Goal: Task Accomplishment & Management: Complete application form

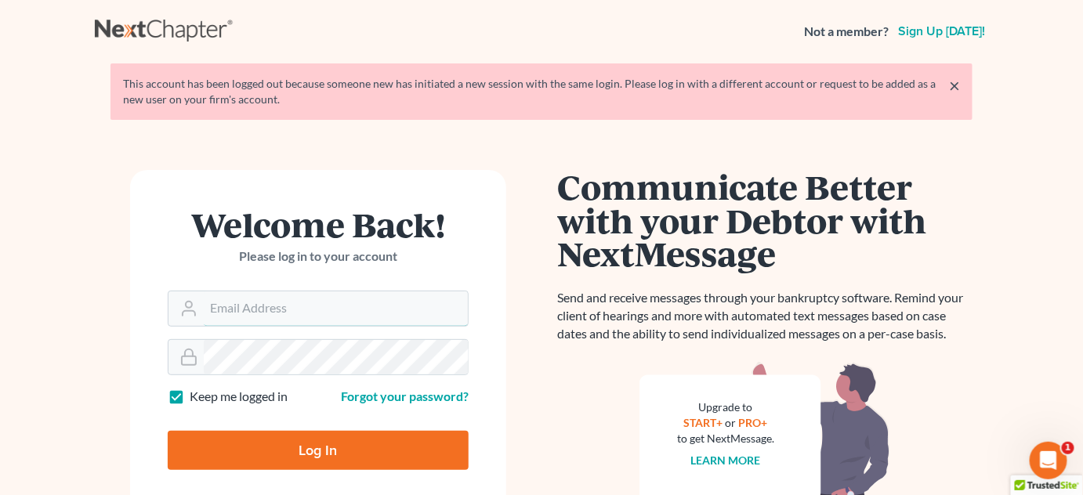
type input "[EMAIL_ADDRESS][DOMAIN_NAME]"
click at [335, 456] on input "Log In" at bounding box center [318, 450] width 301 height 39
type input "Thinking..."
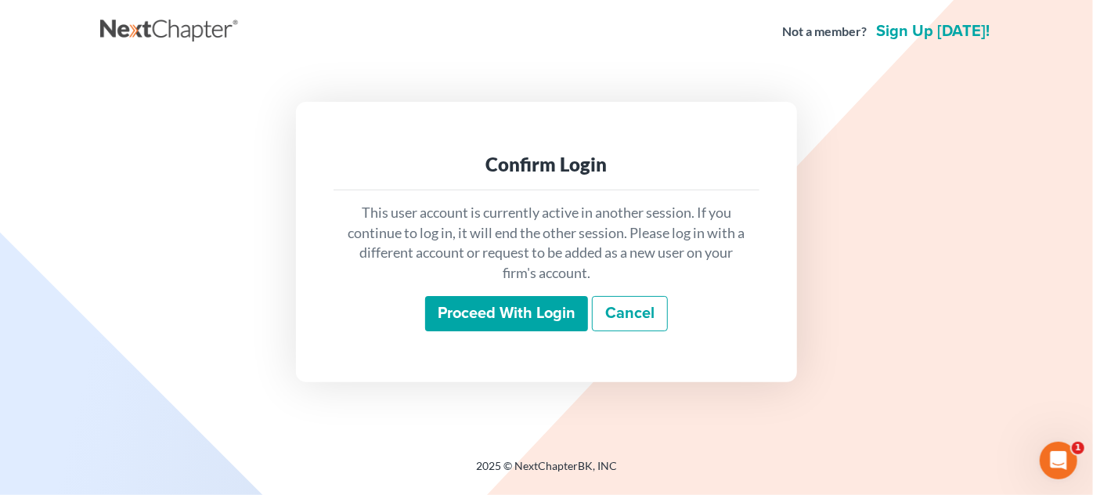
click at [533, 319] on input "Proceed with login" at bounding box center [506, 314] width 163 height 36
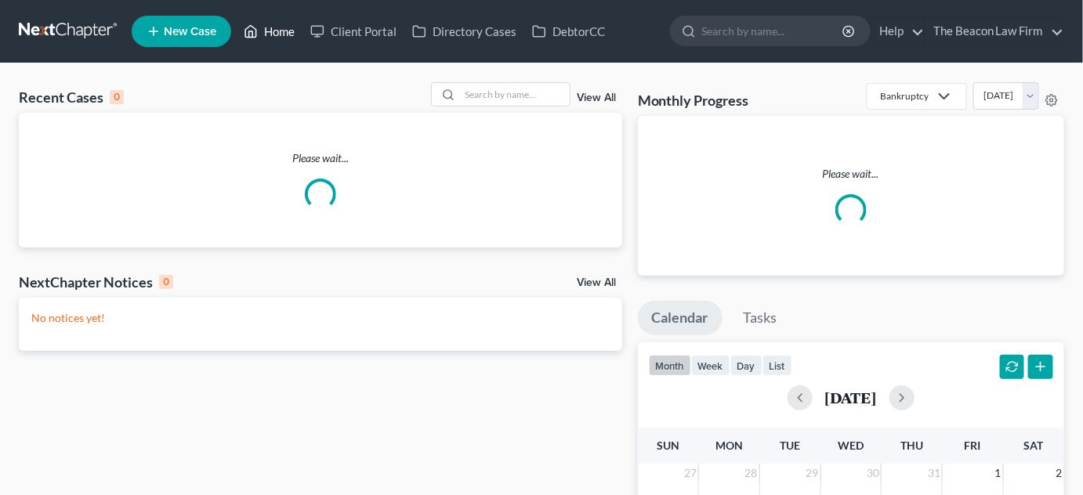
drag, startPoint x: 295, startPoint y: 32, endPoint x: 430, endPoint y: 73, distance: 141.5
click at [295, 31] on link "Home" at bounding box center [269, 31] width 67 height 28
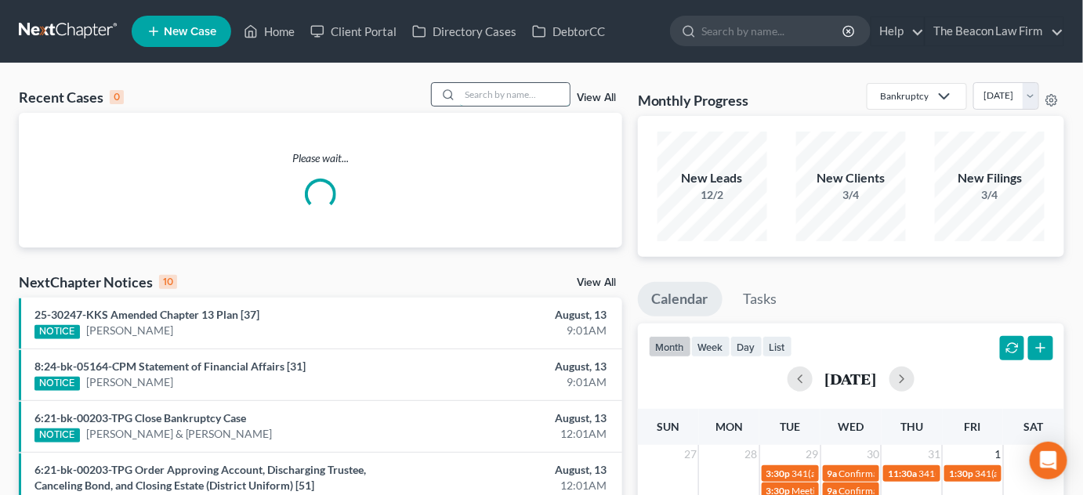
click at [497, 99] on input "search" at bounding box center [515, 94] width 110 height 23
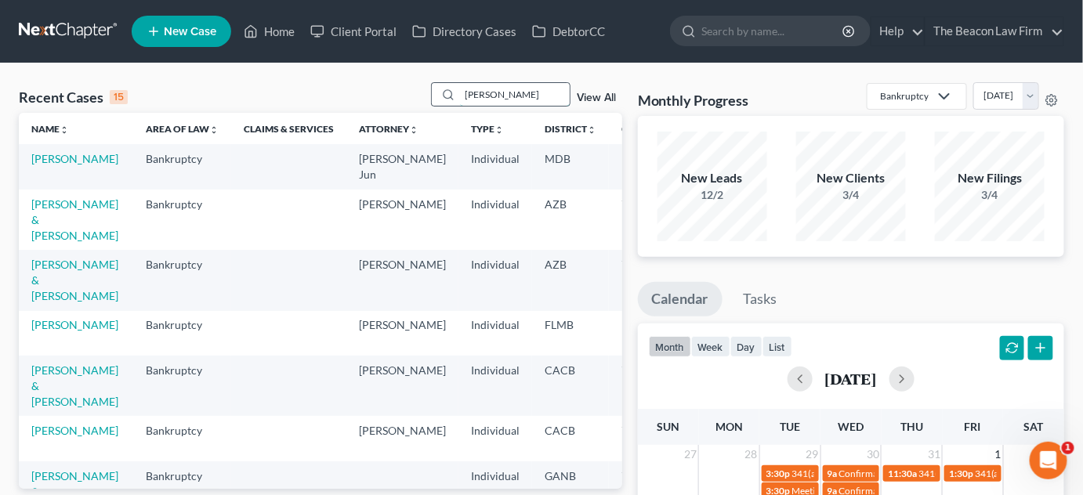
type input "[PERSON_NAME]"
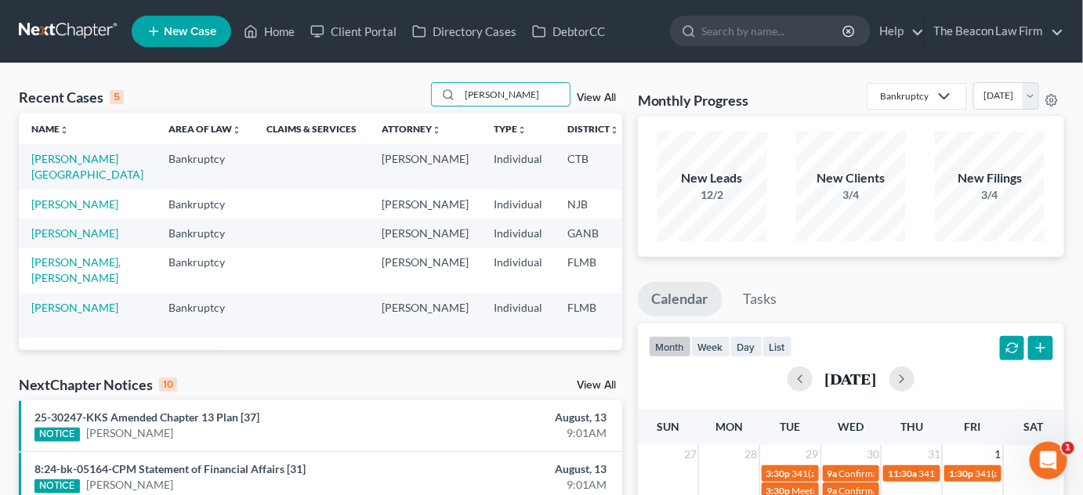
scroll to position [118, 0]
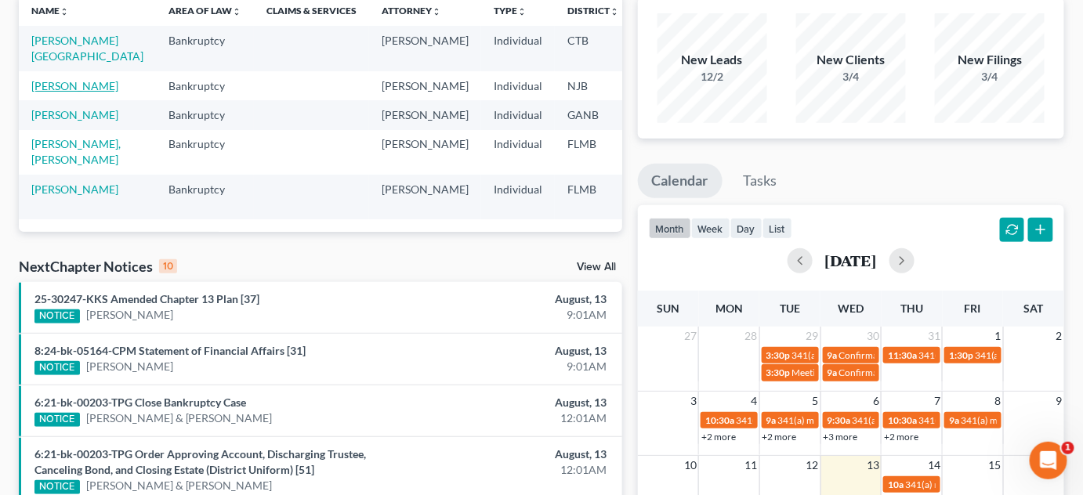
click at [52, 92] on link "[PERSON_NAME]" at bounding box center [74, 85] width 87 height 13
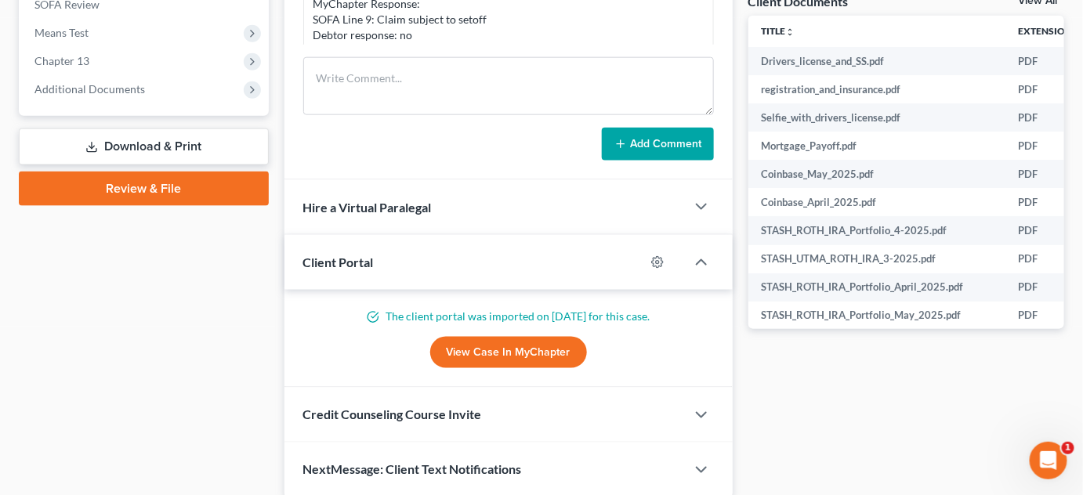
scroll to position [420, 0]
click at [150, 185] on link "Review & File" at bounding box center [144, 189] width 250 height 34
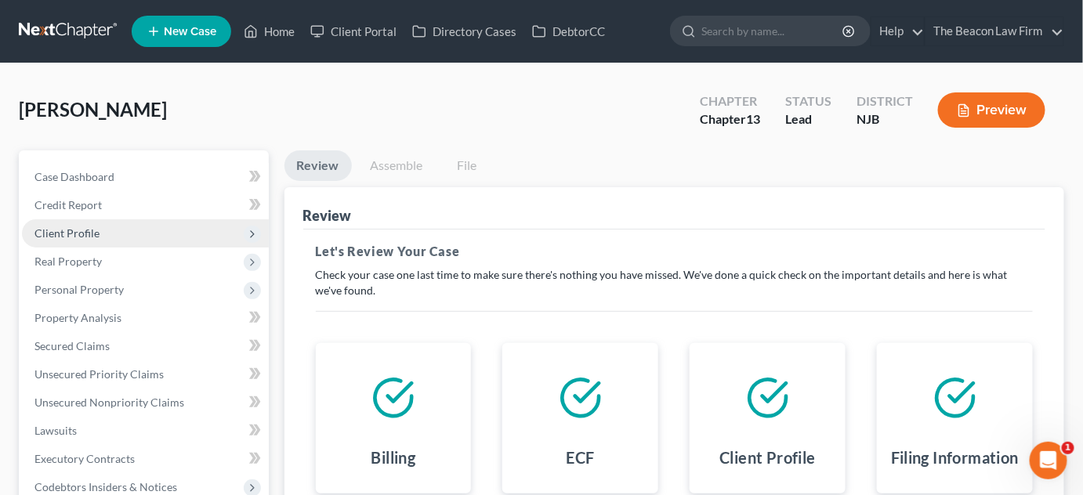
click at [115, 233] on span "Client Profile" at bounding box center [145, 233] width 247 height 28
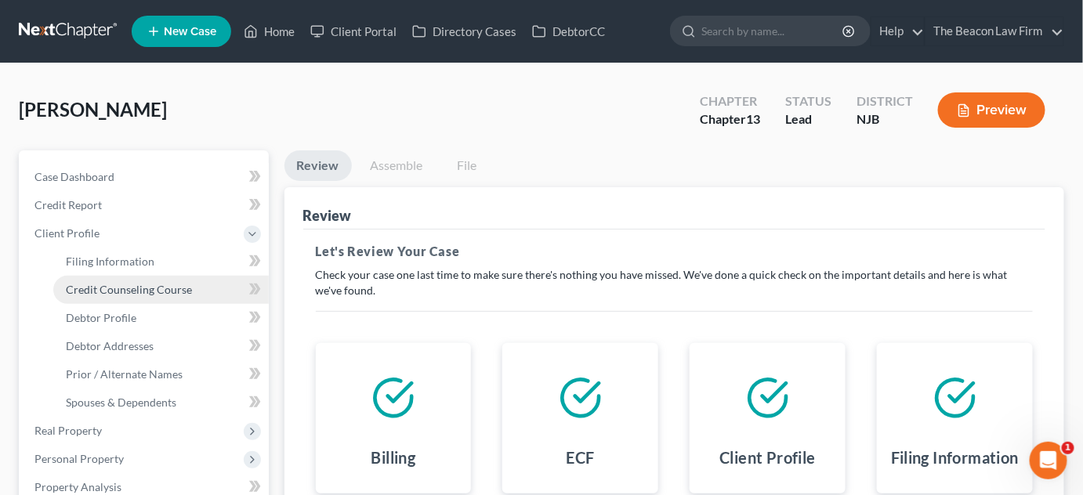
click at [165, 285] on span "Credit Counseling Course" at bounding box center [129, 289] width 126 height 13
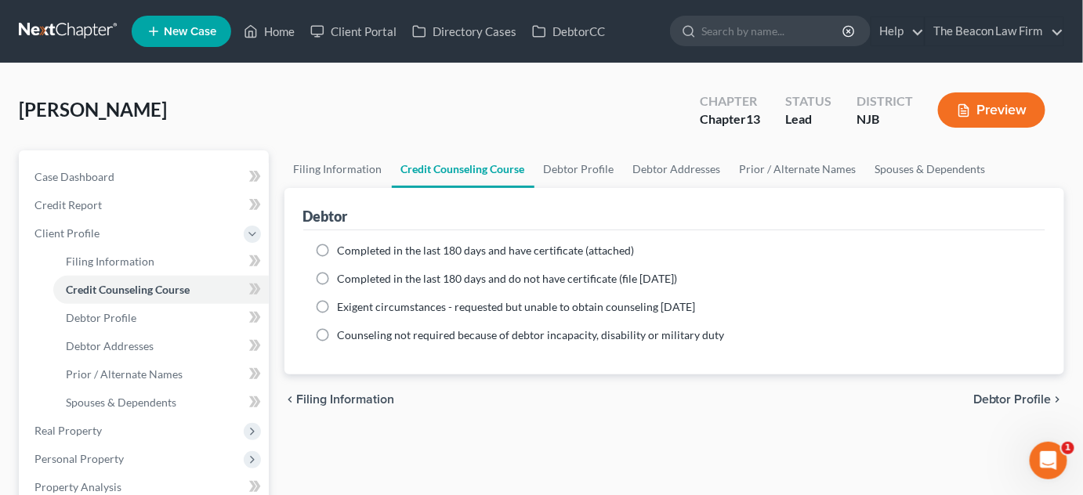
click at [338, 273] on label "Completed in the last 180 days and do not have certificate (file [DATE])" at bounding box center [508, 279] width 340 height 16
click at [344, 273] on input "Completed in the last 180 days and do not have certificate (file [DATE])" at bounding box center [349, 276] width 10 height 10
radio input "true"
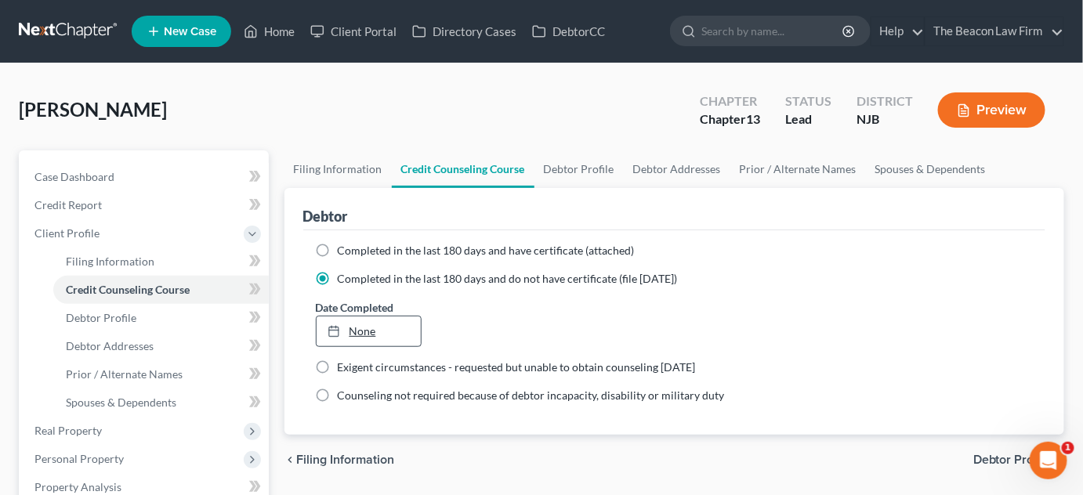
click at [359, 334] on link "None" at bounding box center [368, 331] width 105 height 30
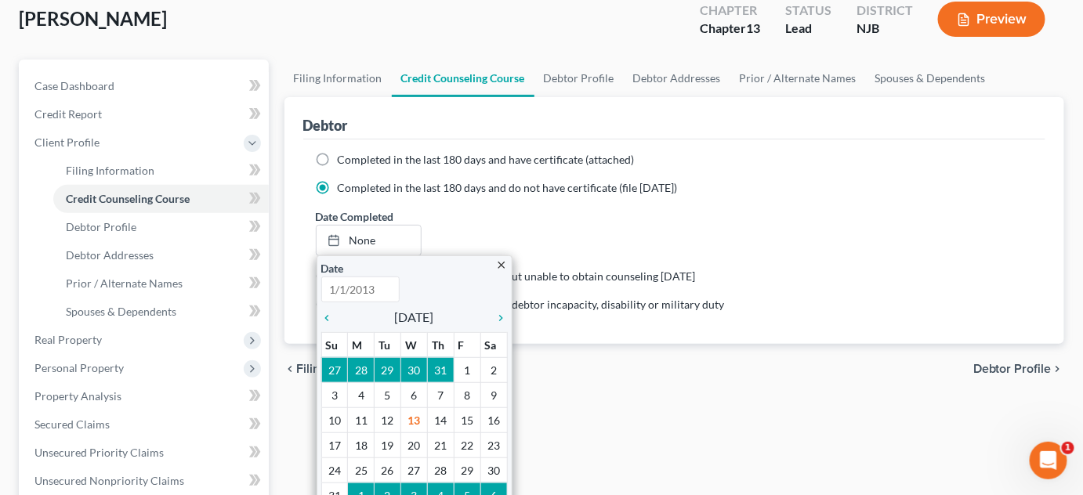
scroll to position [237, 0]
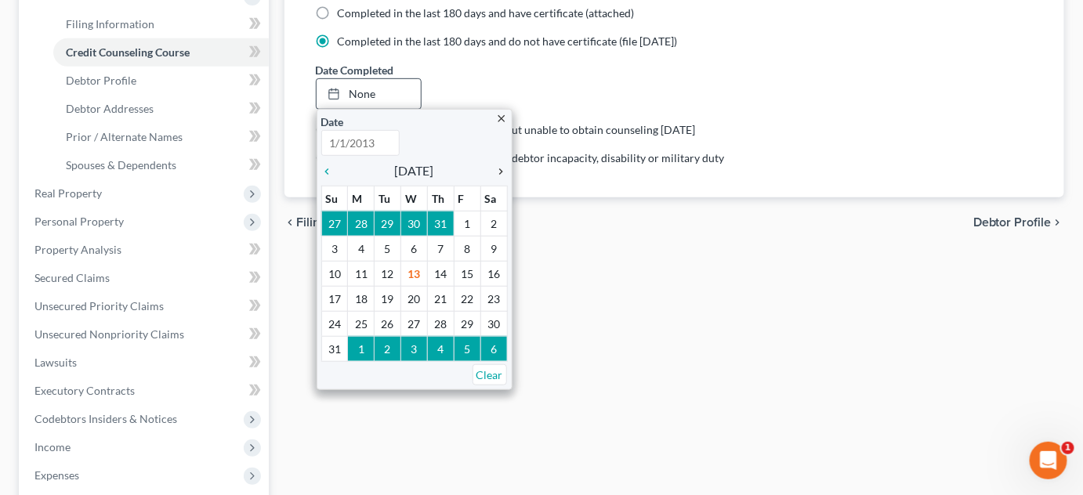
click at [502, 172] on icon "chevron_right" at bounding box center [497, 171] width 20 height 13
type input "[DATE]"
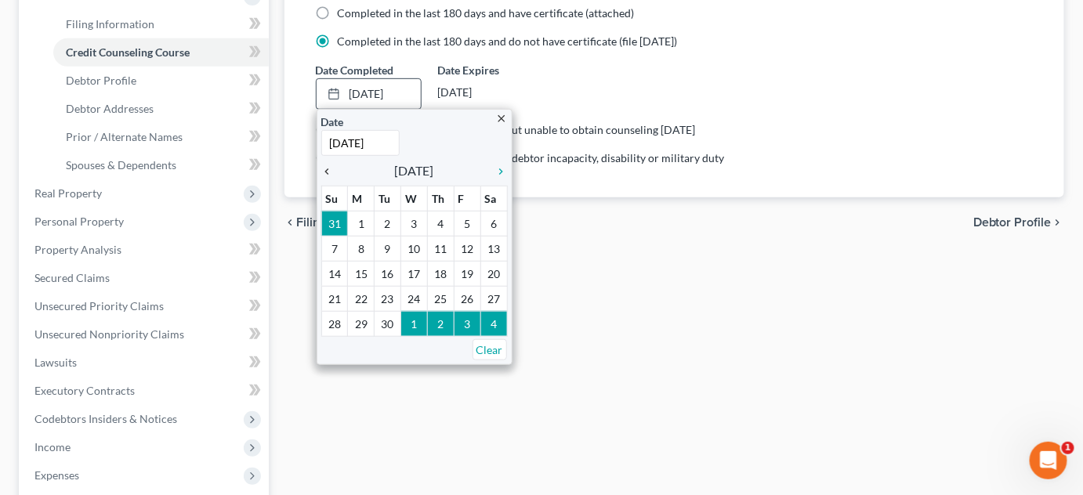
click at [330, 168] on icon "chevron_left" at bounding box center [331, 171] width 20 height 13
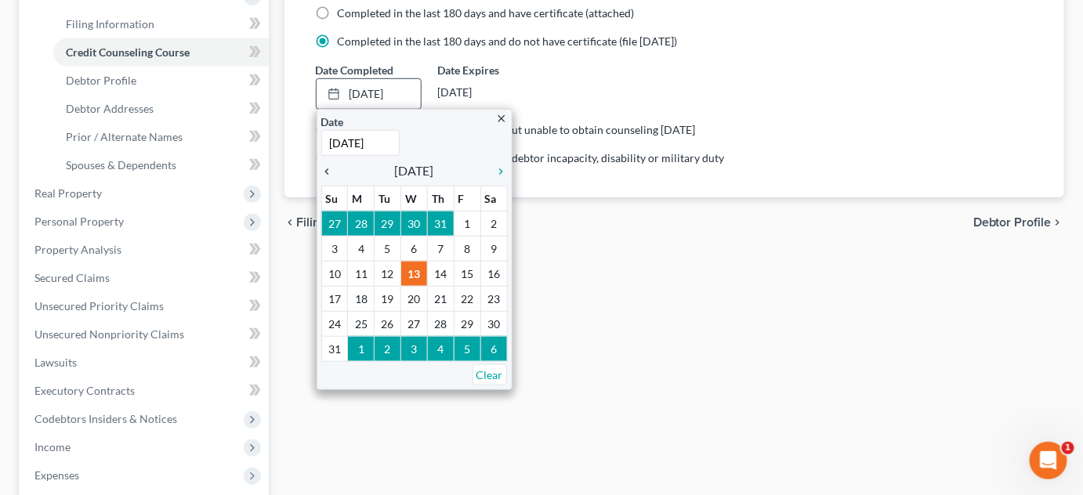
click at [330, 168] on icon "chevron_left" at bounding box center [331, 171] width 20 height 13
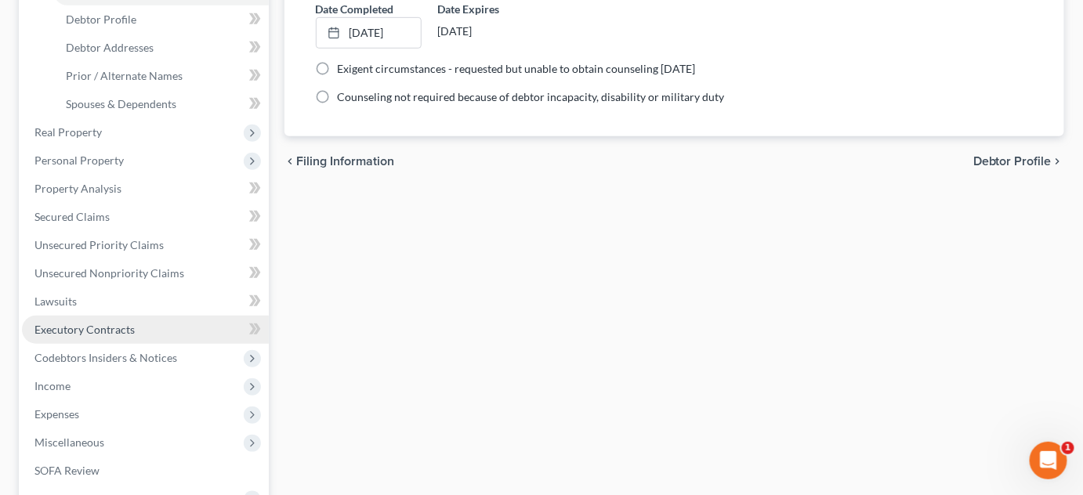
scroll to position [356, 0]
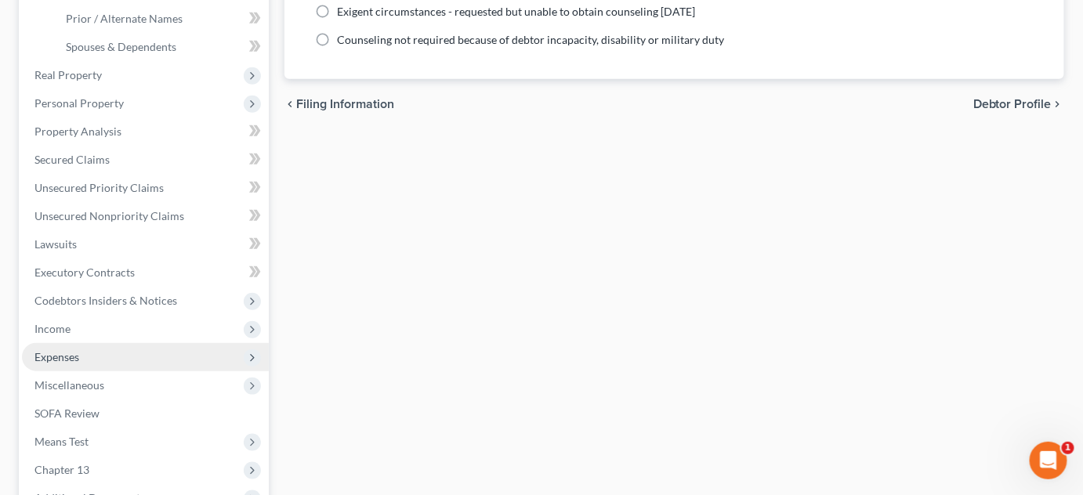
click at [110, 367] on span "Expenses" at bounding box center [145, 357] width 247 height 28
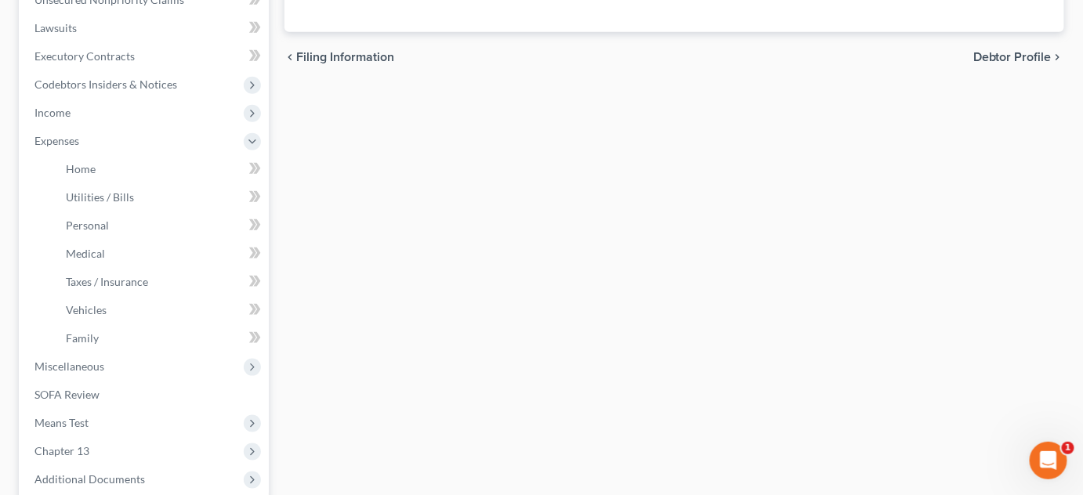
scroll to position [562, 0]
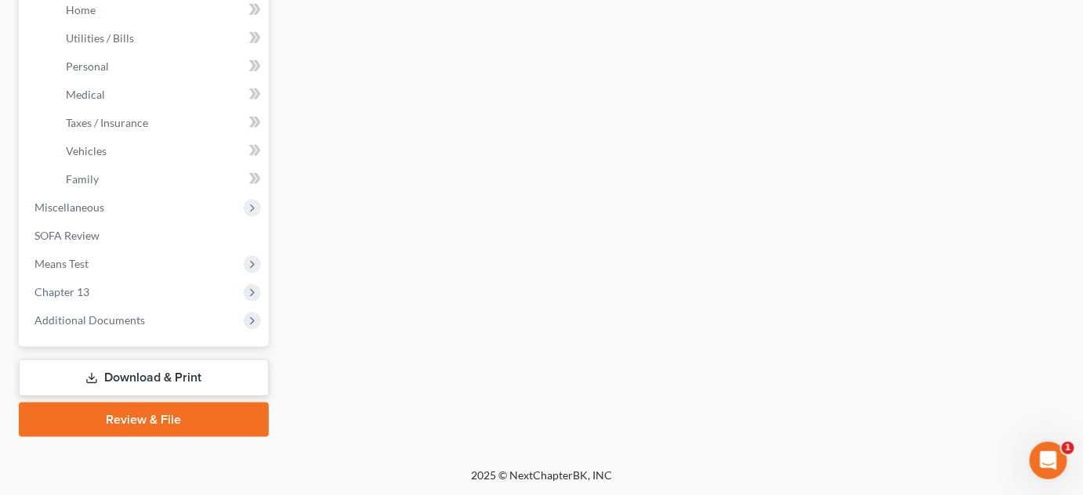
drag, startPoint x: 145, startPoint y: 417, endPoint x: 492, endPoint y: 257, distance: 382.0
click at [146, 417] on link "Review & File" at bounding box center [144, 420] width 250 height 34
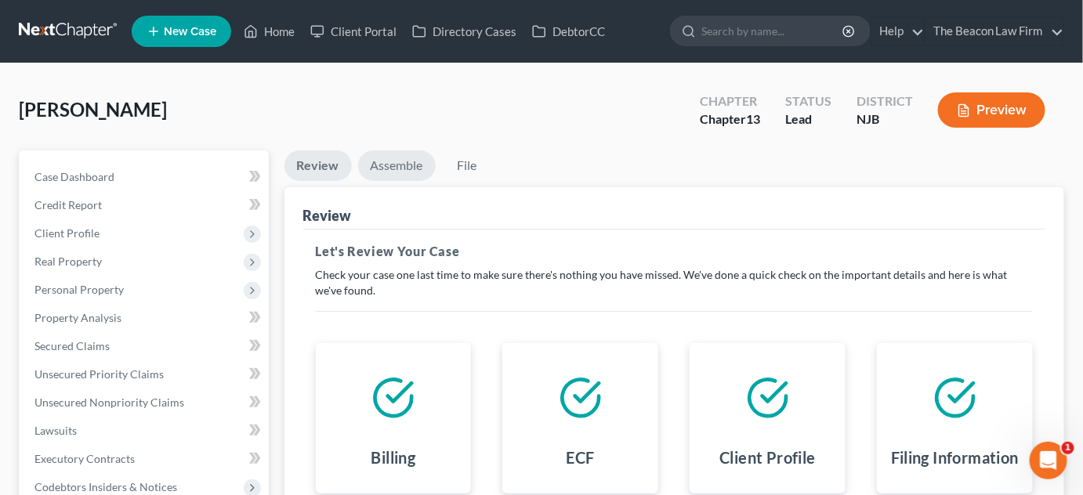
click at [395, 166] on link "Assemble" at bounding box center [397, 165] width 78 height 31
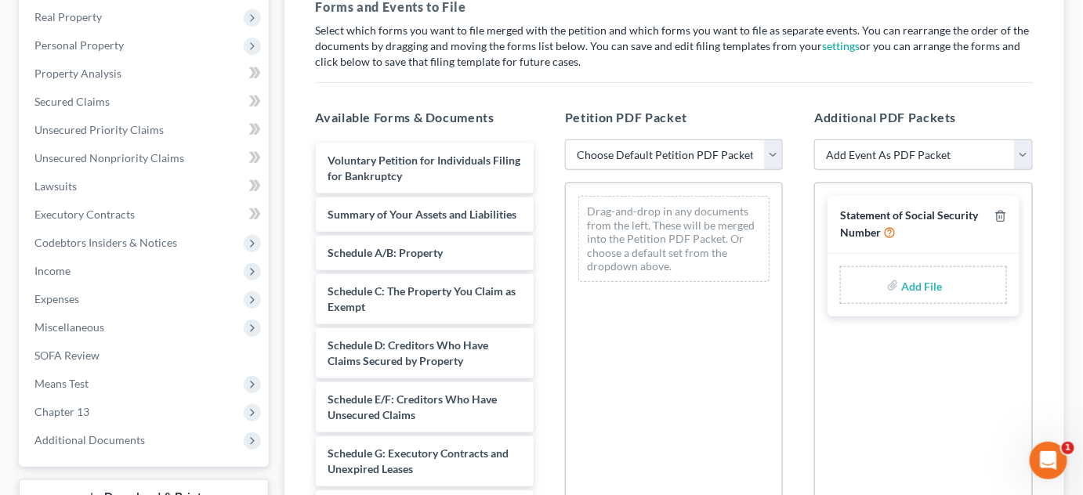
scroll to position [356, 0]
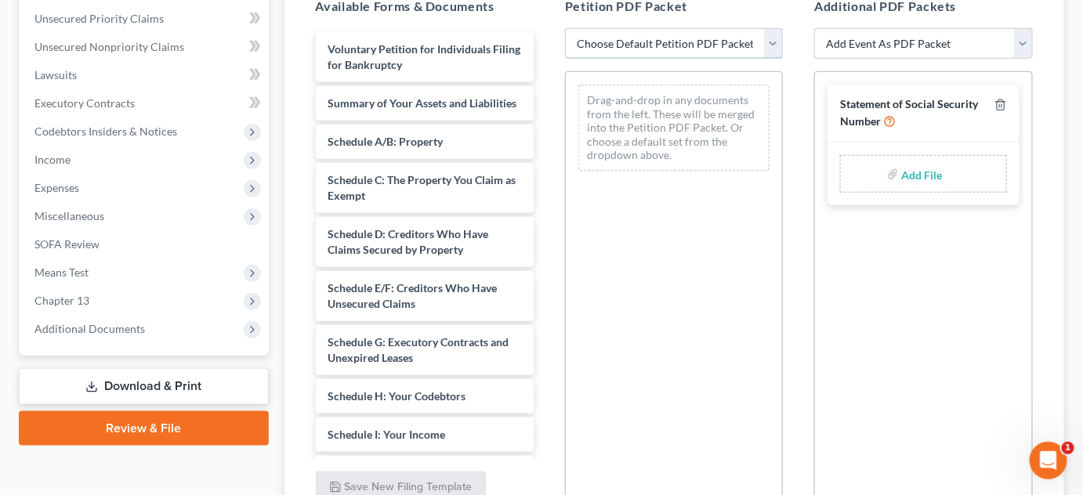
click at [710, 41] on select "Choose Default Petition PDF Packet Complete Bankruptcy Petition (all forms and …" at bounding box center [674, 43] width 218 height 31
select select "0"
click at [565, 28] on select "Choose Default Petition PDF Packet Complete Bankruptcy Petition (all forms and …" at bounding box center [674, 43] width 218 height 31
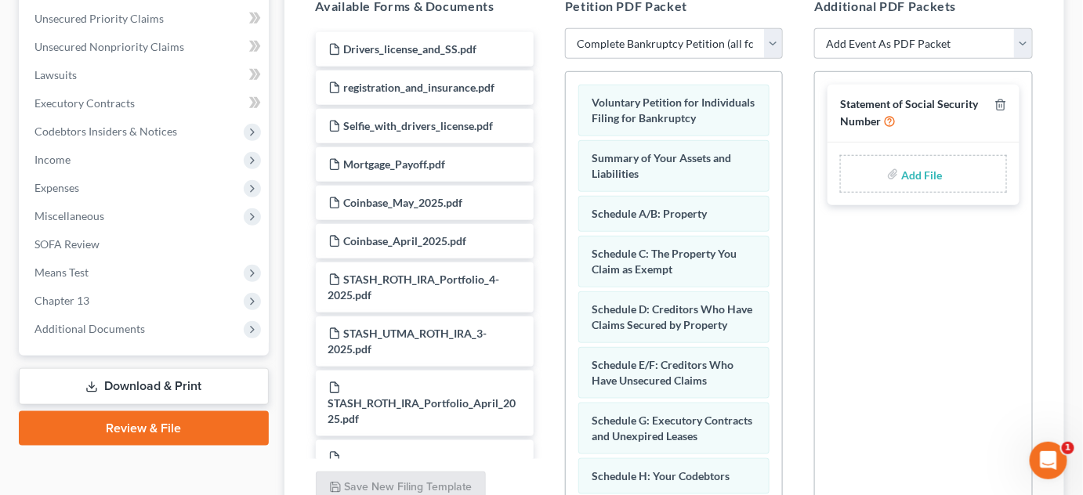
click at [930, 168] on input "file" at bounding box center [921, 174] width 38 height 28
type input "C:\fakepath\SS.pdf"
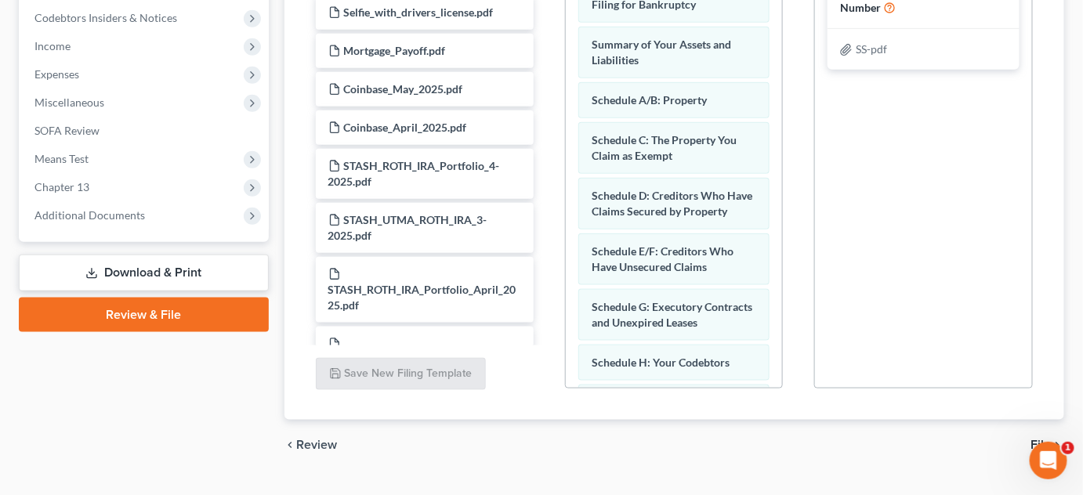
scroll to position [502, 0]
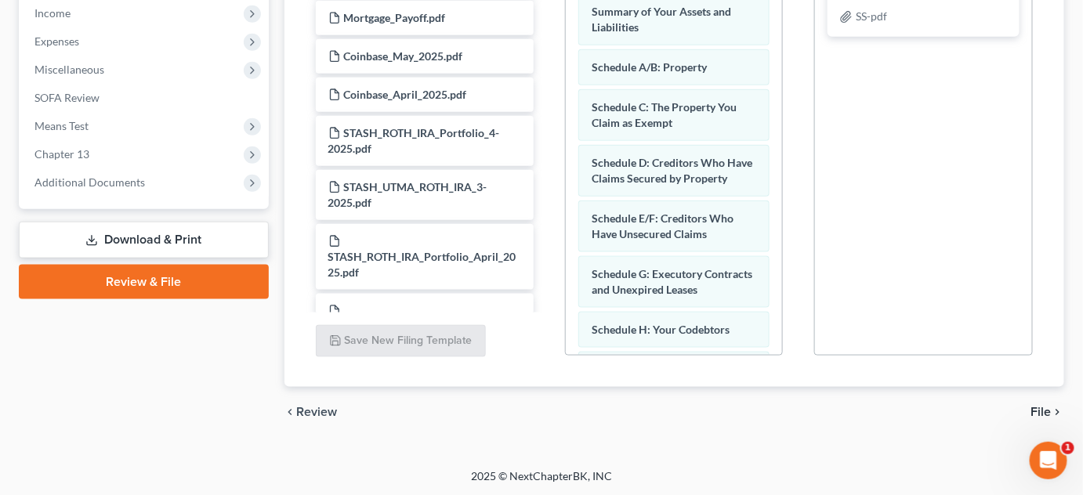
click at [1040, 406] on span "File" at bounding box center [1041, 412] width 20 height 13
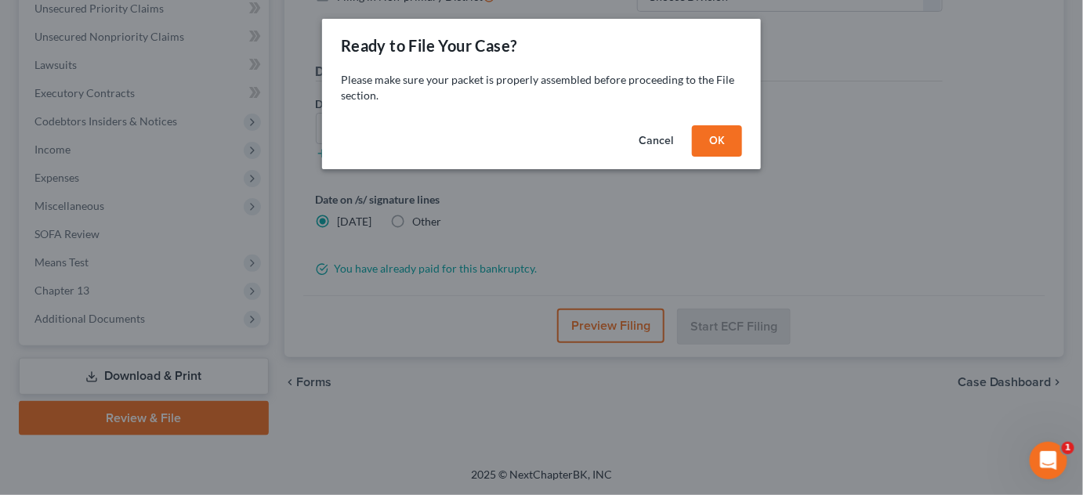
scroll to position [364, 0]
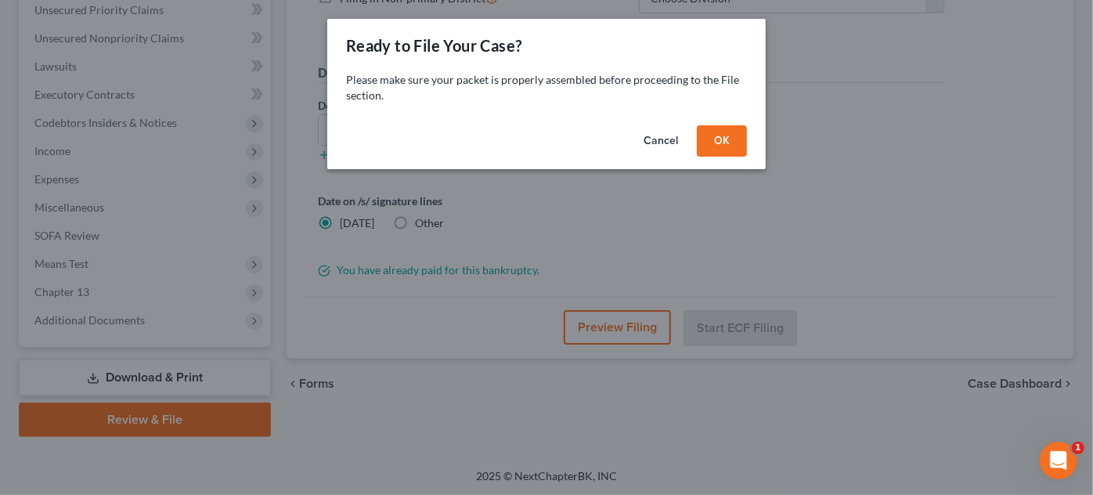
click at [707, 133] on button "OK" at bounding box center [722, 140] width 50 height 31
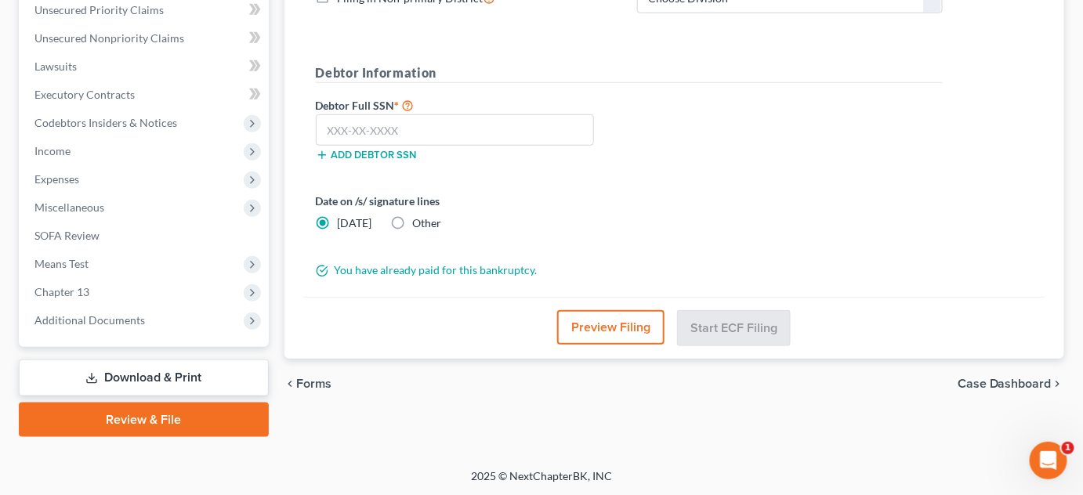
scroll to position [246, 0]
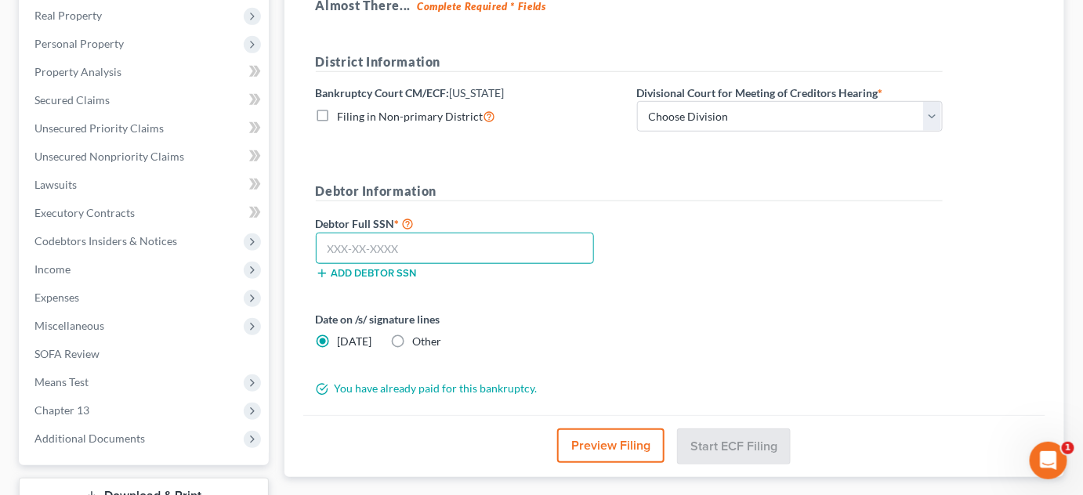
click at [373, 240] on input "text" at bounding box center [455, 248] width 279 height 31
paste input "149-82-8270"
type input "149-82-8270"
click at [702, 261] on div "Debtor Full SSN * 149-82-8270 Add debtor SSN" at bounding box center [629, 253] width 642 height 78
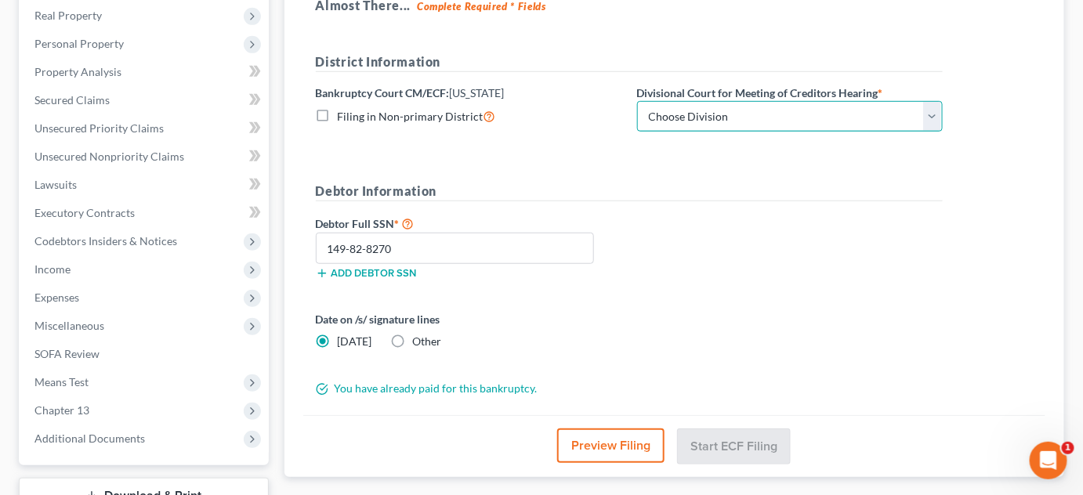
click at [777, 109] on select "Choose Division [GEOGRAPHIC_DATA] [GEOGRAPHIC_DATA]/[GEOGRAPHIC_DATA] [GEOGRAPH…" at bounding box center [789, 116] width 305 height 31
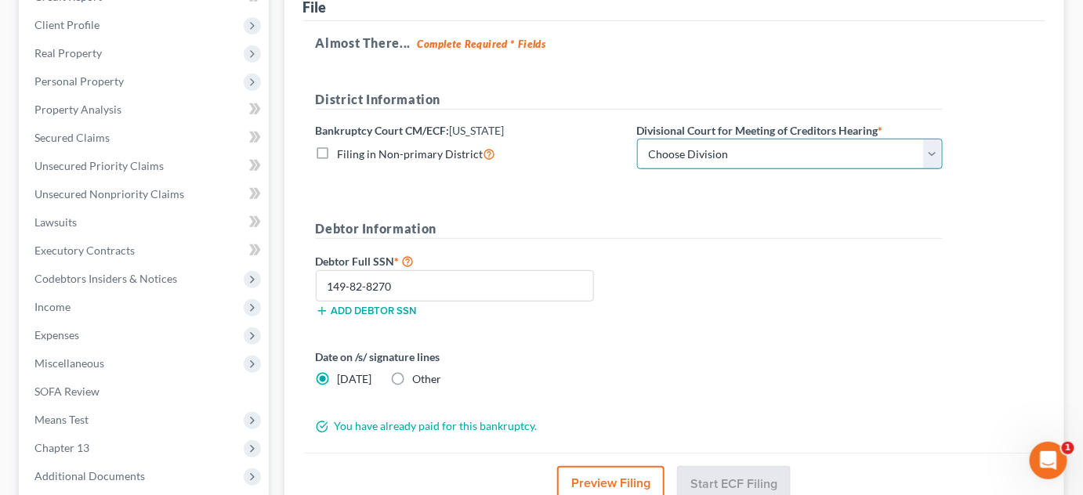
scroll to position [356, 0]
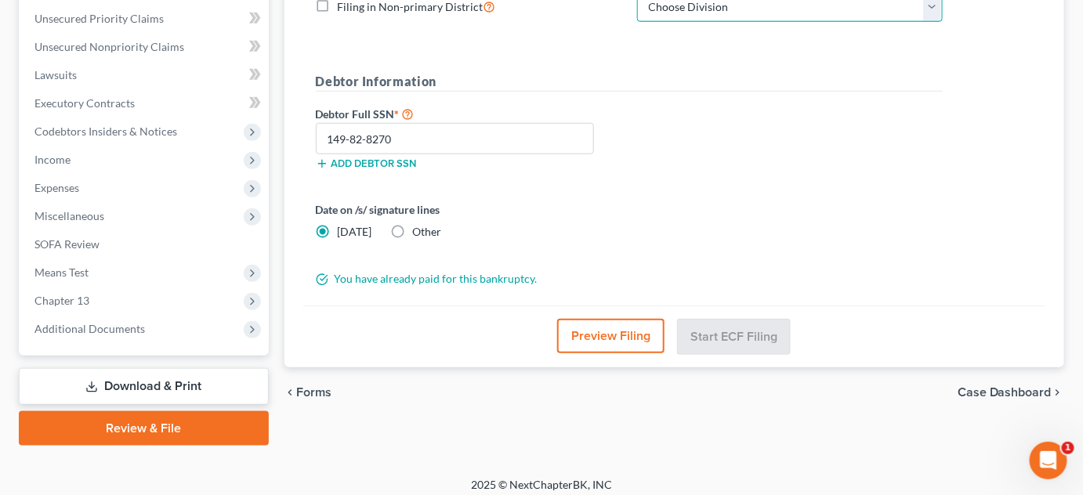
click at [722, 20] on select "Choose Division [GEOGRAPHIC_DATA] [GEOGRAPHIC_DATA]/[GEOGRAPHIC_DATA] [GEOGRAPH…" at bounding box center [789, 6] width 305 height 31
select select "2"
click at [637, 0] on select "Choose Division [GEOGRAPHIC_DATA] [GEOGRAPHIC_DATA]/[GEOGRAPHIC_DATA] [GEOGRAPH…" at bounding box center [789, 6] width 305 height 31
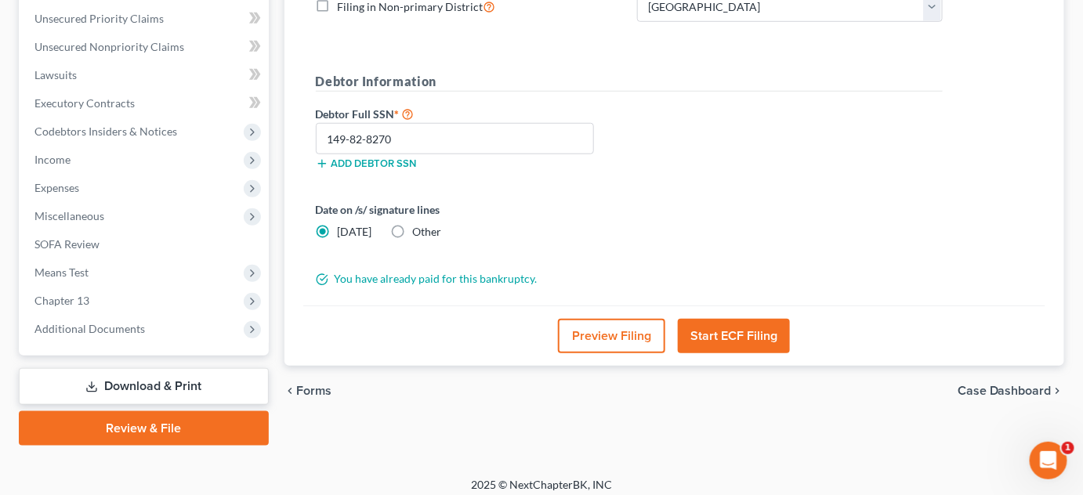
click at [678, 192] on form "District Information Bankruptcy Court CM/ECF: [US_STATE] Filing in Non-primary …" at bounding box center [629, 115] width 627 height 345
click at [746, 329] on button "Start ECF Filing" at bounding box center [734, 336] width 112 height 34
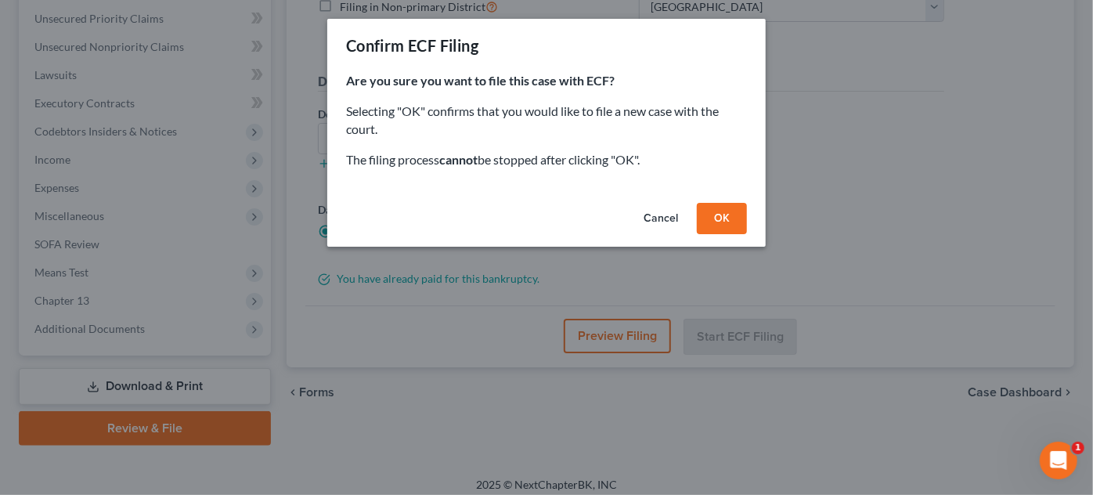
click at [662, 221] on button "Cancel" at bounding box center [661, 218] width 60 height 31
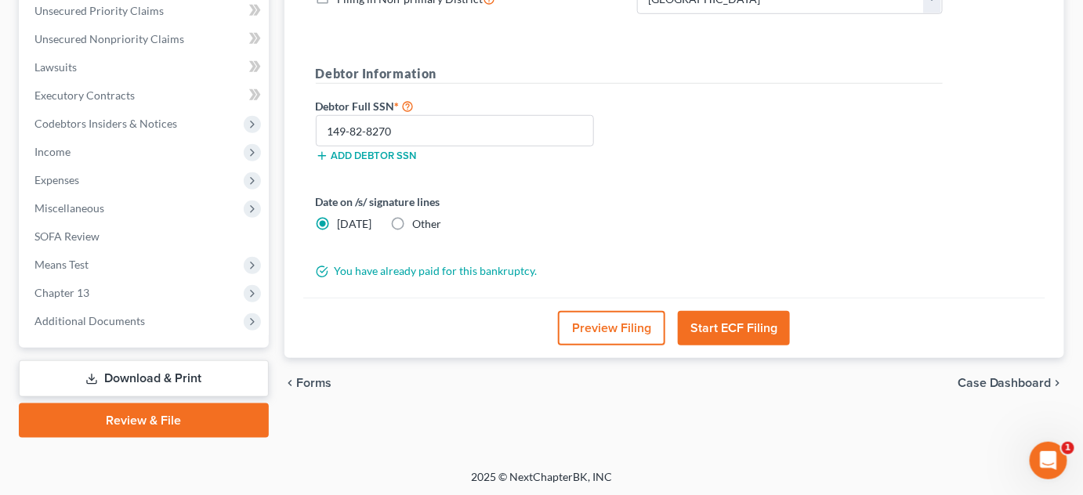
scroll to position [364, 0]
click at [734, 322] on button "Start ECF Filing" at bounding box center [734, 327] width 112 height 34
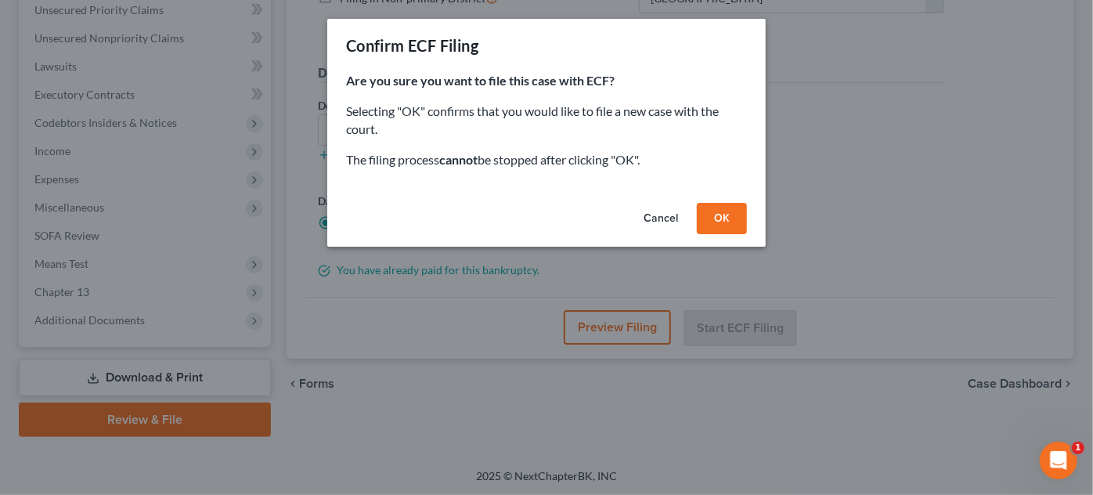
click at [715, 211] on button "OK" at bounding box center [722, 218] width 50 height 31
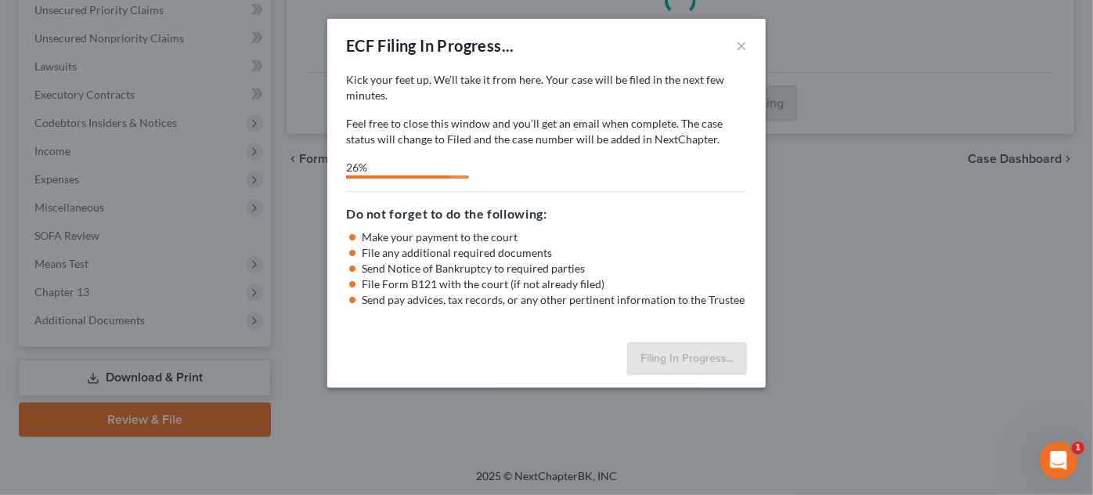
select select "2"
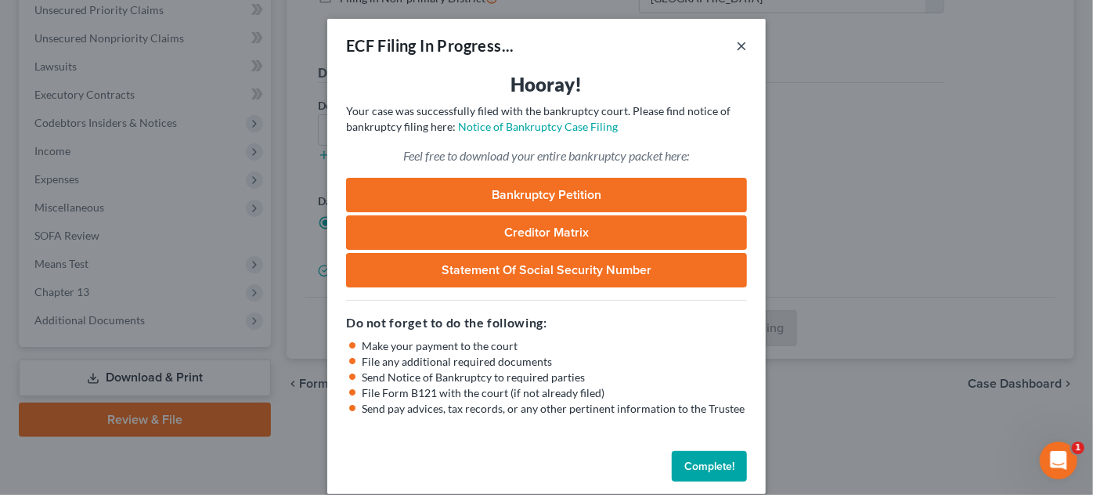
click at [736, 43] on button "×" at bounding box center [741, 45] width 11 height 19
